Goal: Find contact information: Obtain details needed to contact an individual or organization

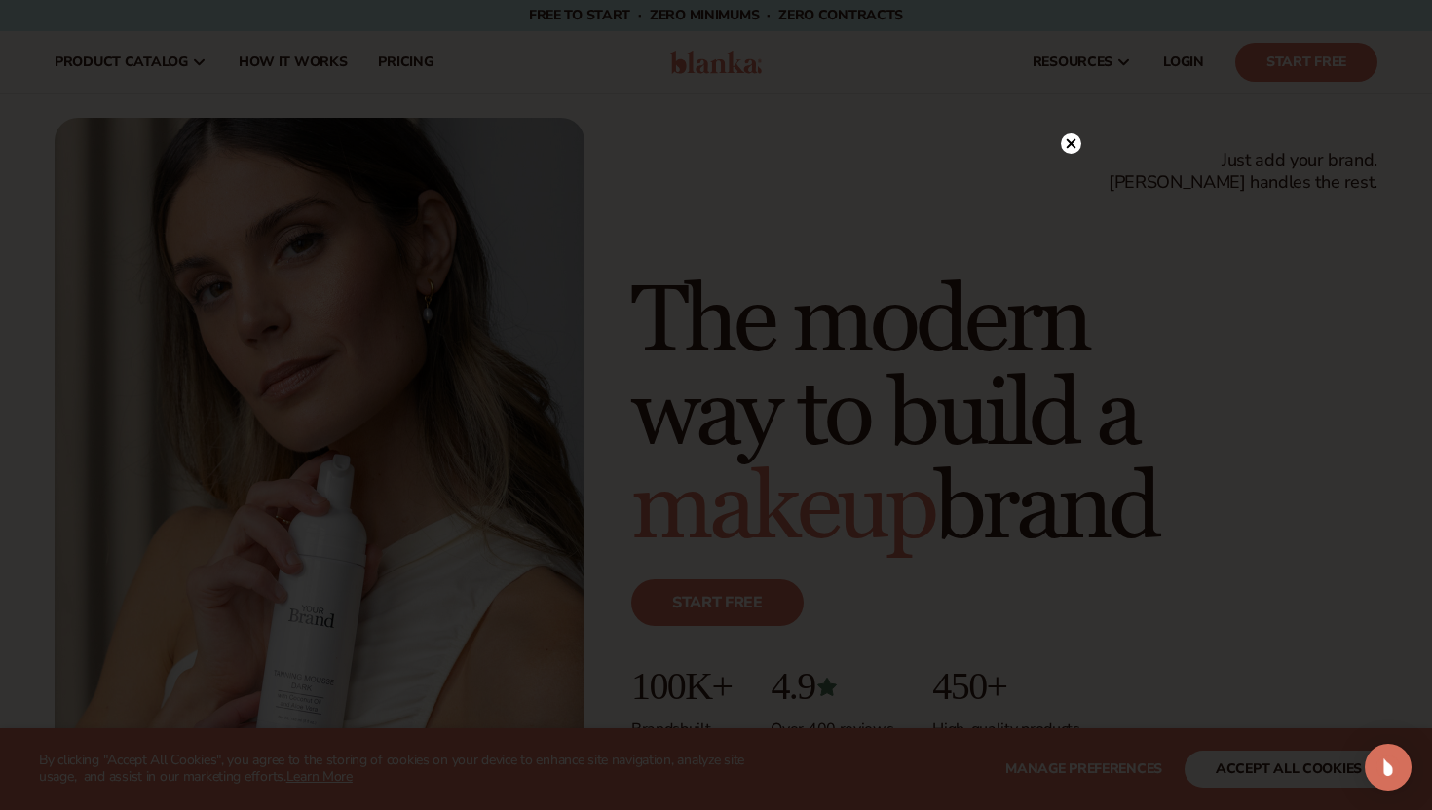
click at [1067, 149] on circle at bounding box center [1071, 143] width 20 height 20
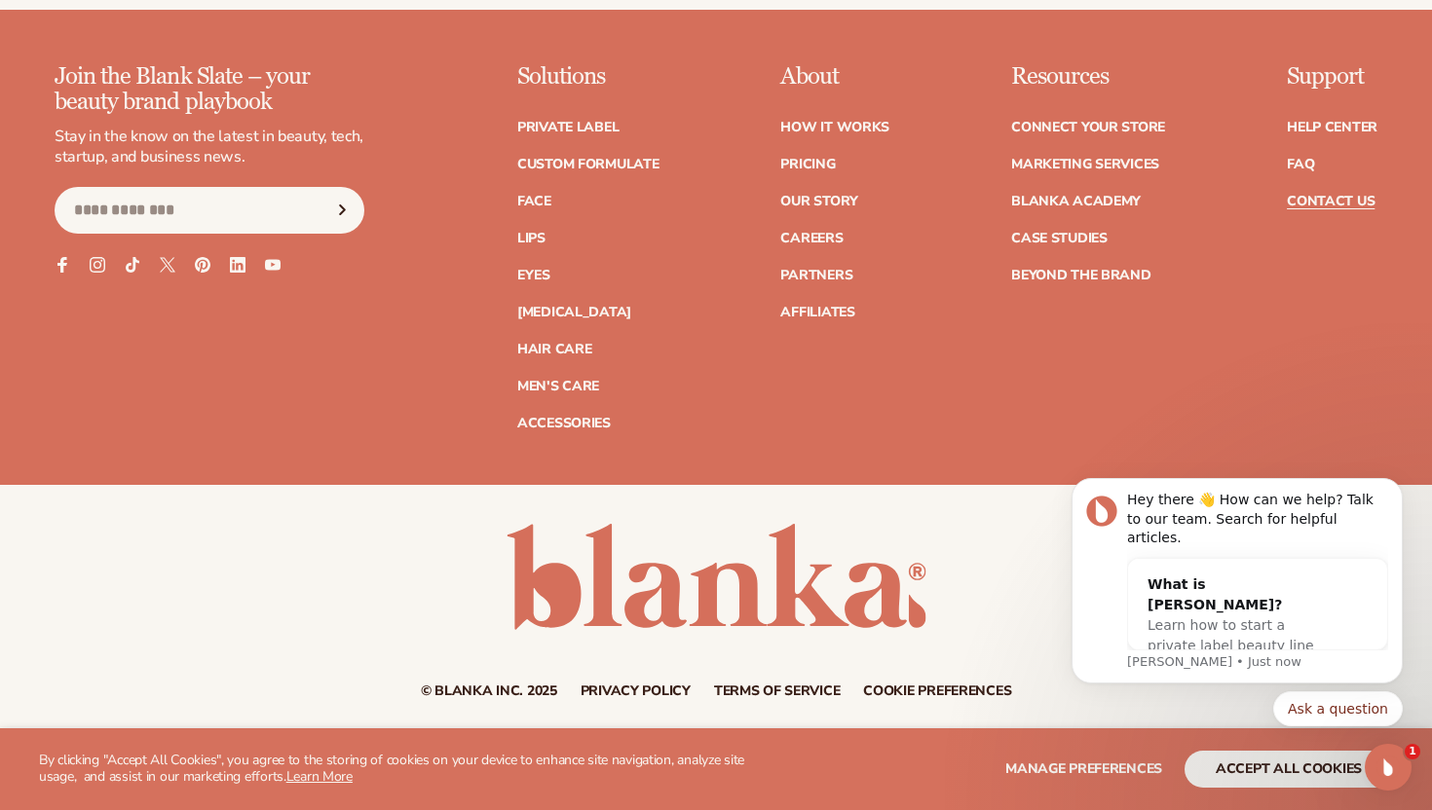
click at [1311, 195] on link "Contact Us" at bounding box center [1331, 202] width 88 height 14
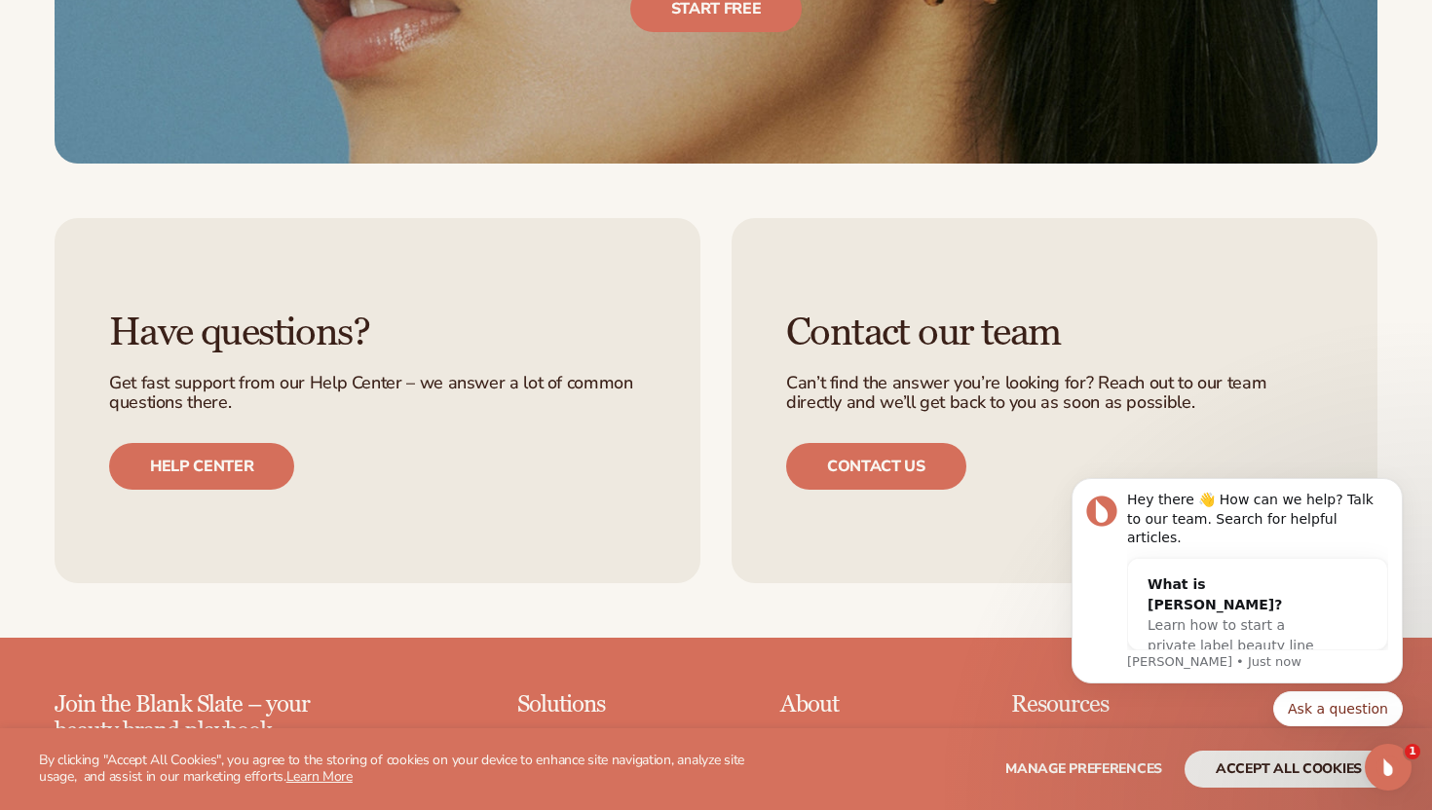
scroll to position [1712, 0]
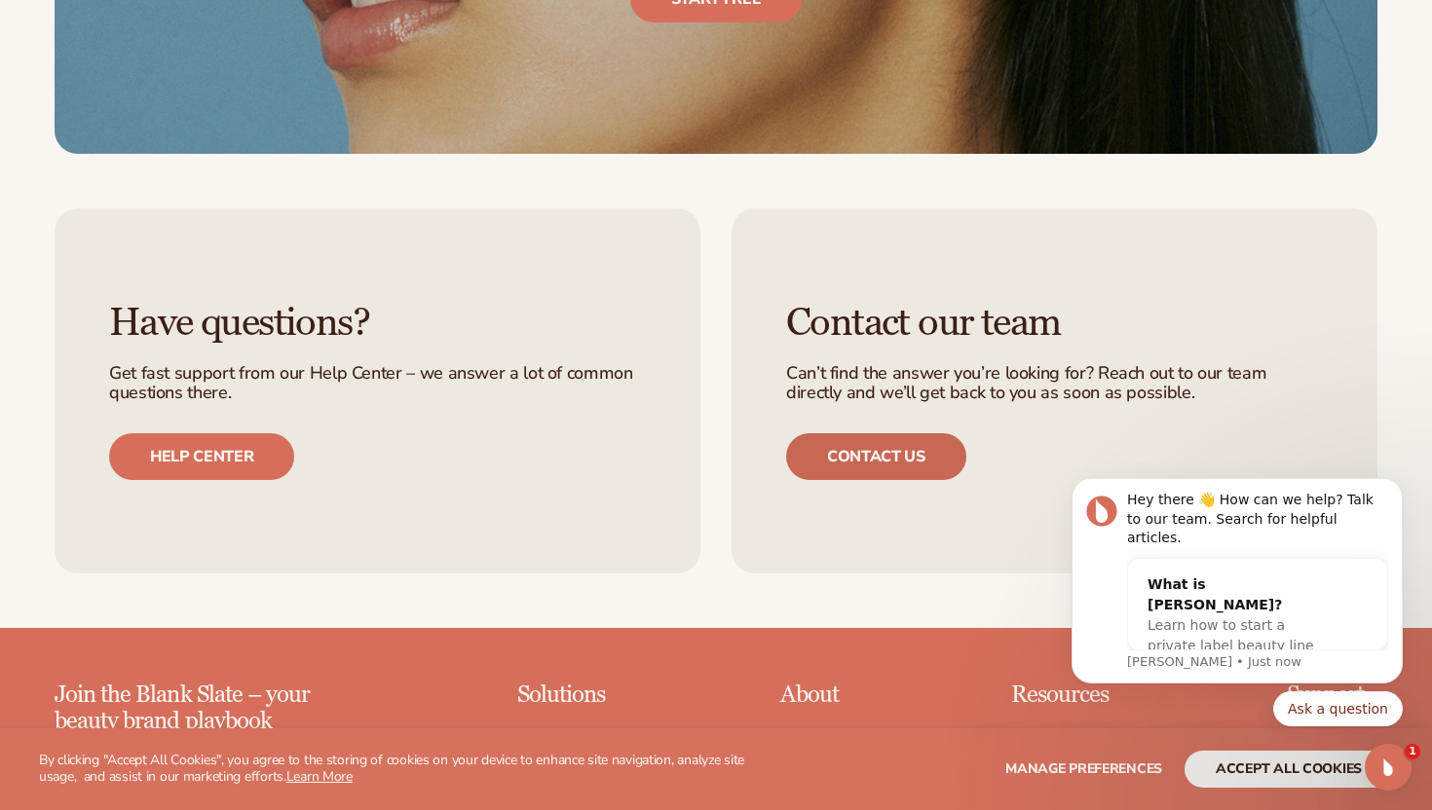
click at [856, 462] on link "Contact us" at bounding box center [876, 456] width 180 height 47
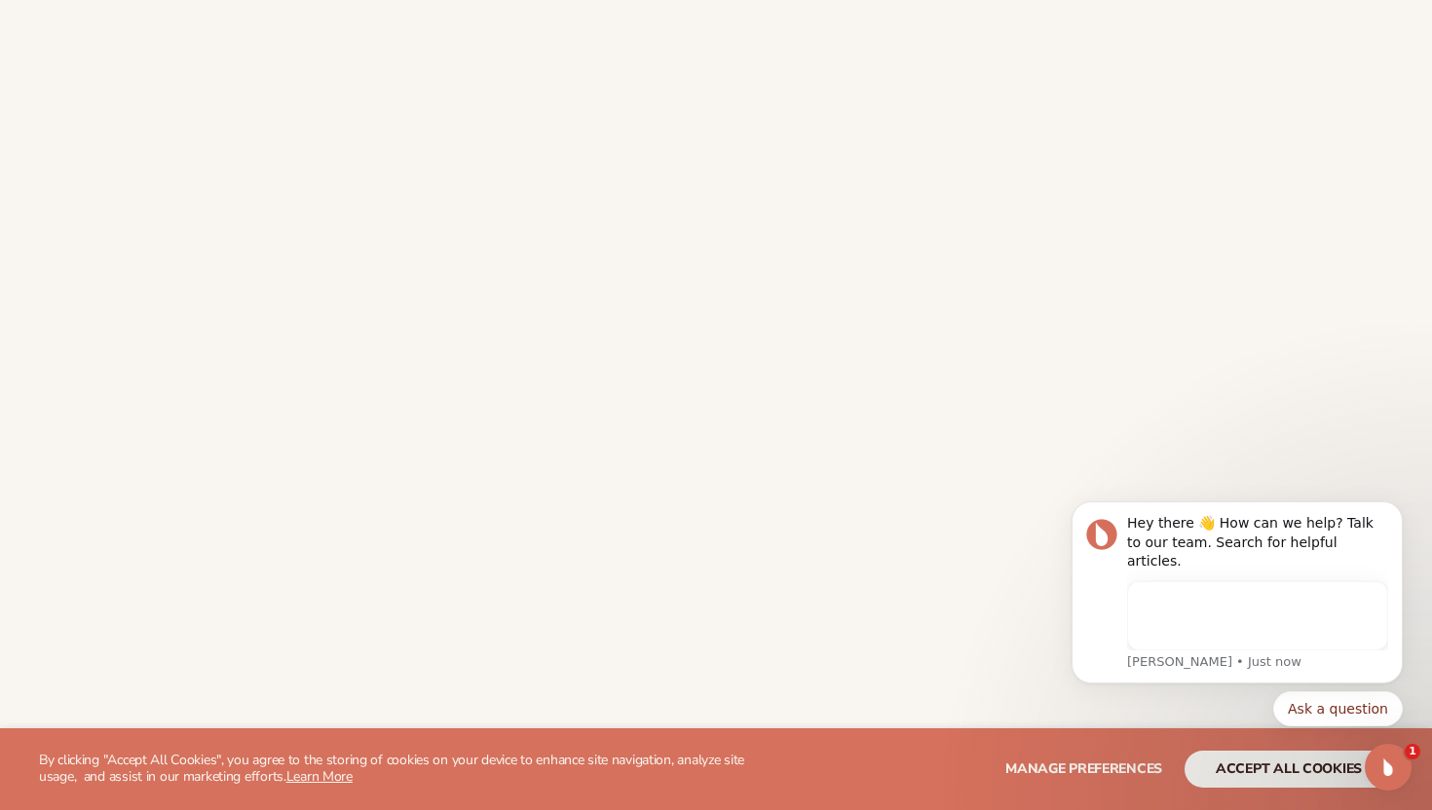
scroll to position [555, 0]
